Goal: Navigation & Orientation: Find specific page/section

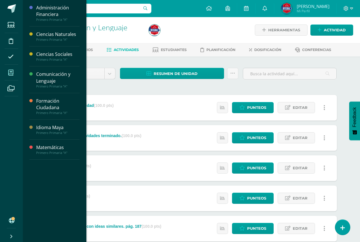
click at [10, 72] on icon at bounding box center [10, 73] width 5 height 6
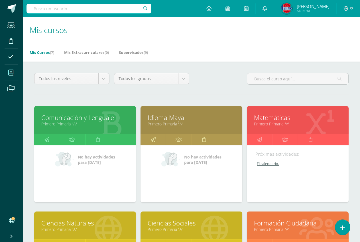
click at [167, 123] on link "Primero Primaria "A"" at bounding box center [192, 123] width 88 height 5
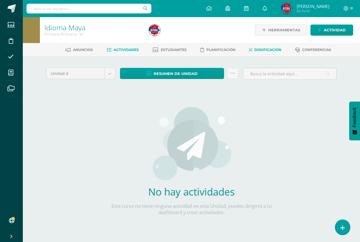
click at [279, 51] on span "Dosificación" at bounding box center [268, 50] width 27 height 4
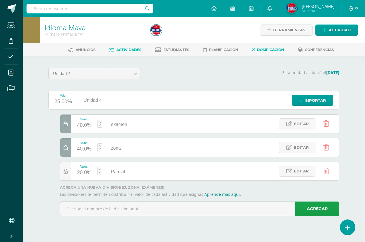
click at [118, 50] on span "Actividades" at bounding box center [128, 50] width 25 height 4
